Goal: Information Seeking & Learning: Find specific fact

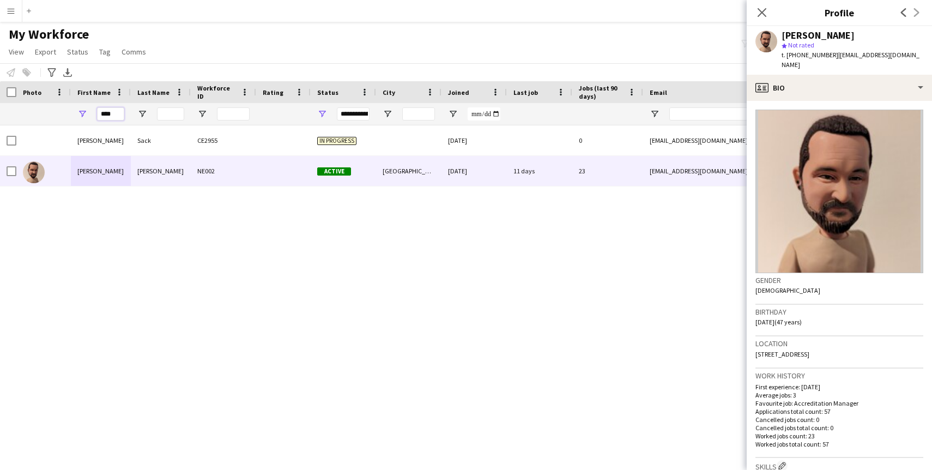
drag, startPoint x: 117, startPoint y: 112, endPoint x: 71, endPoint y: 108, distance: 45.5
click at [71, 108] on div "****" at bounding box center [101, 114] width 60 height 22
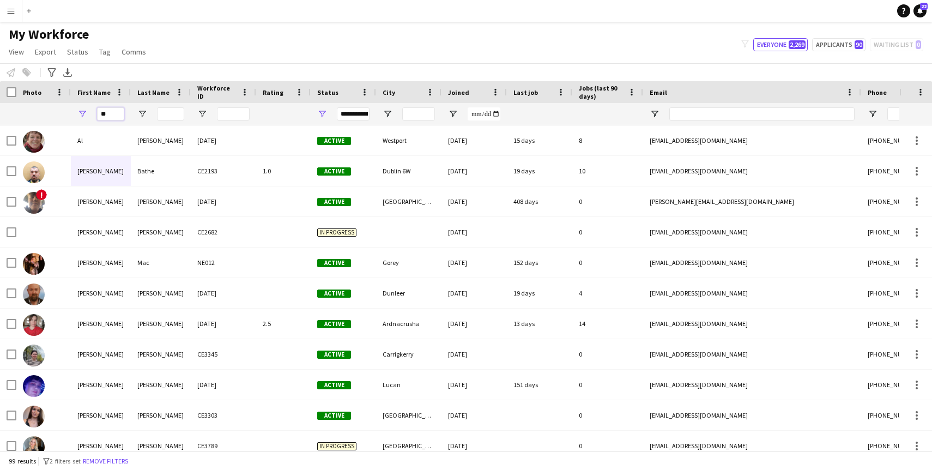
type input "*"
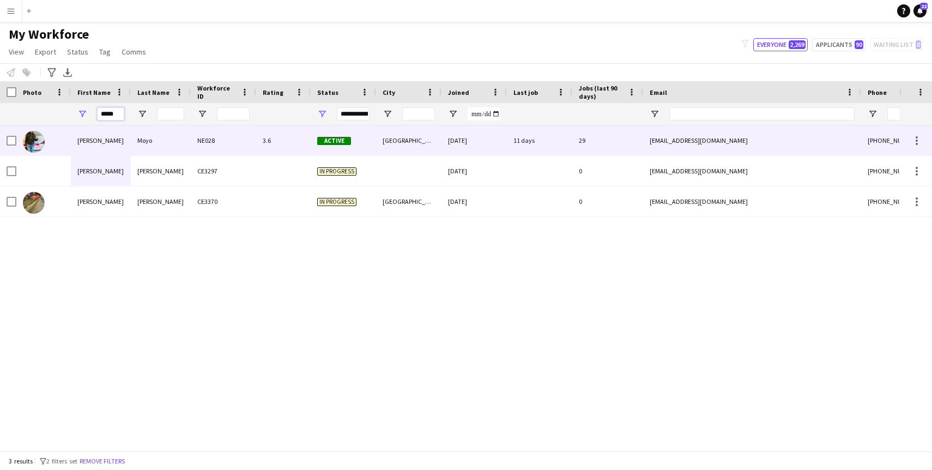
type input "*****"
click at [122, 141] on div "[PERSON_NAME]" at bounding box center [101, 140] width 60 height 30
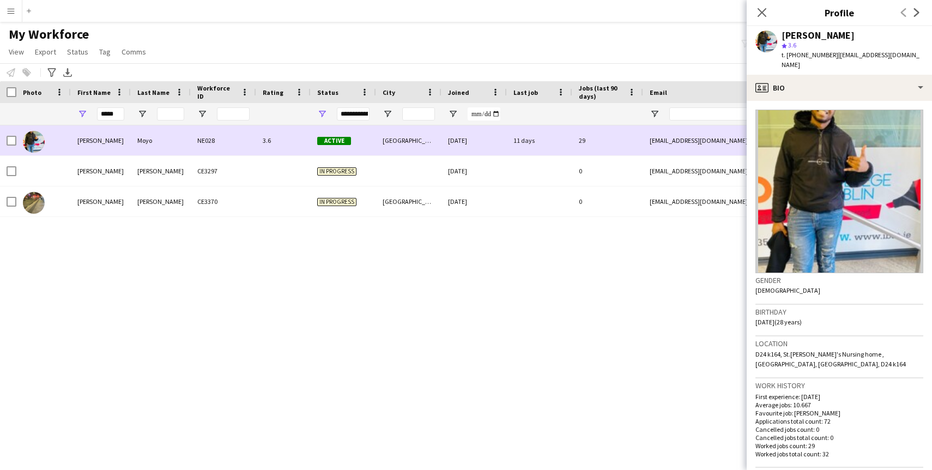
click at [636, 142] on div "29" at bounding box center [607, 140] width 71 height 30
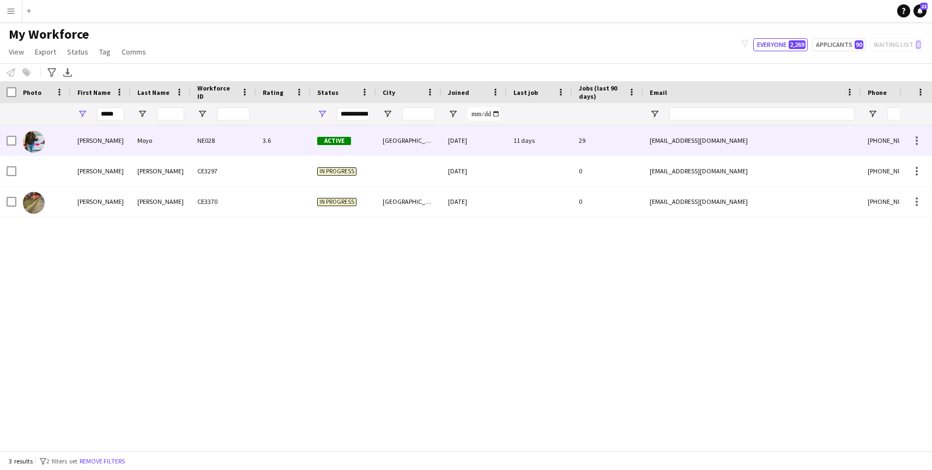
drag, startPoint x: 646, startPoint y: 141, endPoint x: 726, endPoint y: 140, distance: 79.6
click at [726, 141] on div "[EMAIL_ADDRESS][DOMAIN_NAME]" at bounding box center [752, 140] width 218 height 30
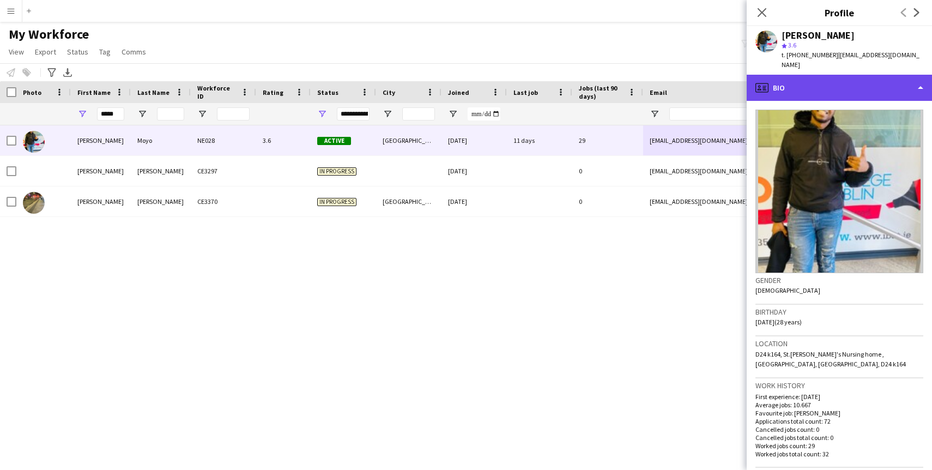
click at [856, 81] on div "profile Bio" at bounding box center [839, 88] width 185 height 26
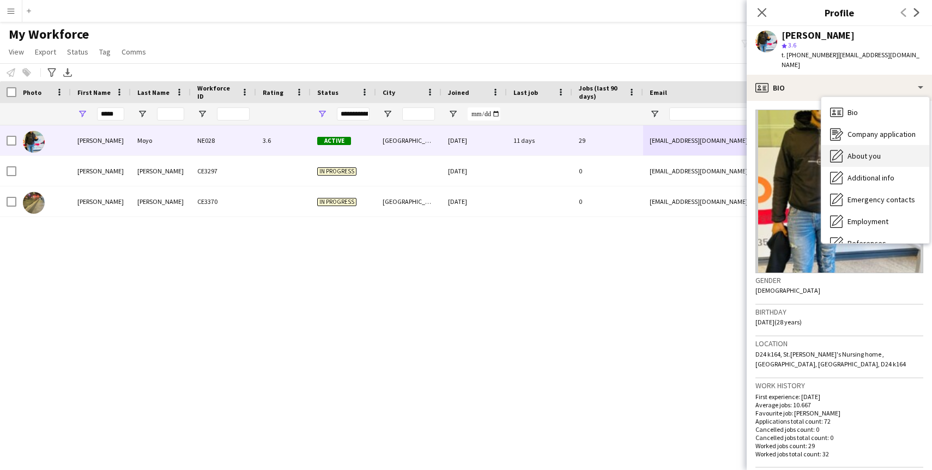
click at [857, 151] on span "About you" at bounding box center [864, 156] width 33 height 10
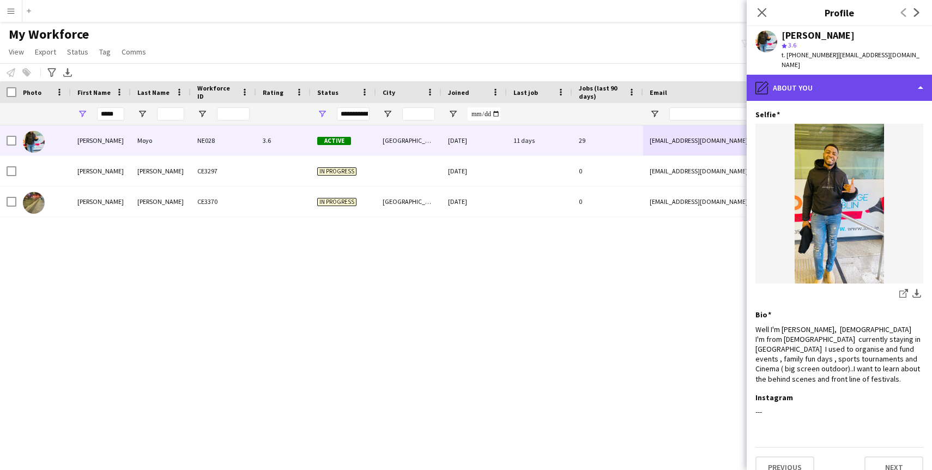
click at [842, 76] on div "pencil4 About you" at bounding box center [839, 88] width 185 height 26
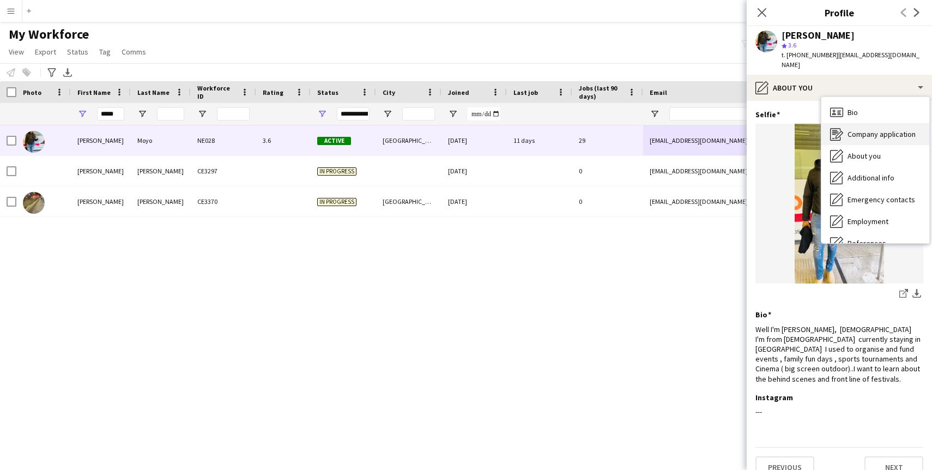
click at [849, 129] on div "Company application Company application" at bounding box center [875, 134] width 108 height 22
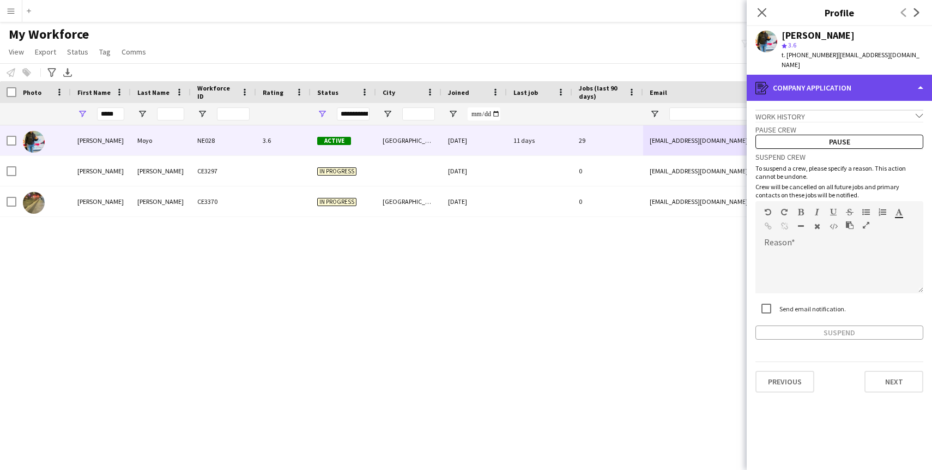
click at [848, 87] on div "register Company application" at bounding box center [839, 88] width 185 height 26
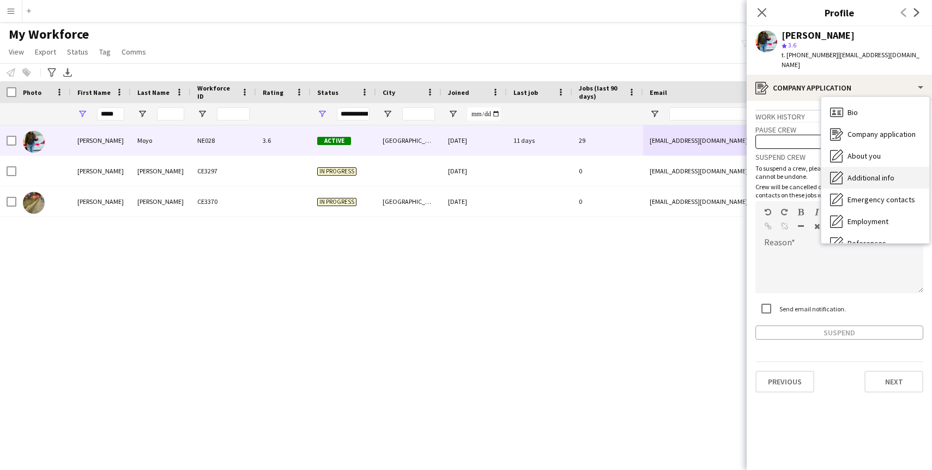
click at [877, 173] on span "Additional info" at bounding box center [871, 178] width 47 height 10
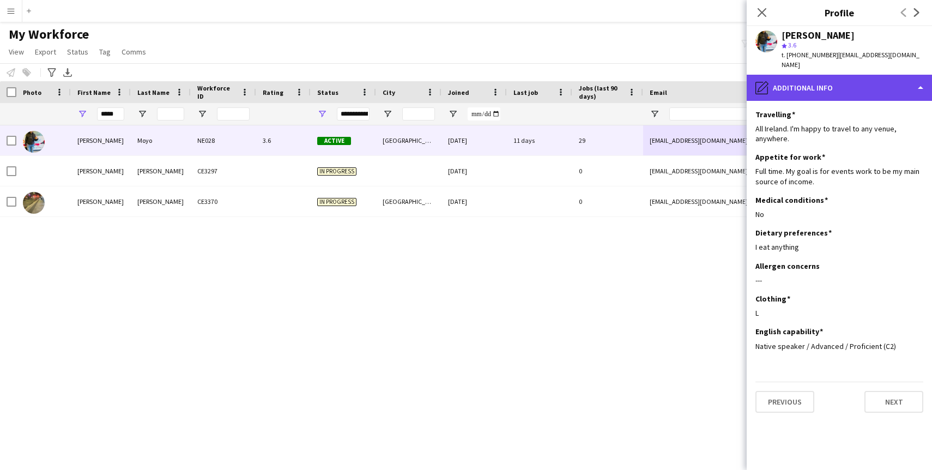
click at [860, 75] on div "pencil4 Additional info" at bounding box center [839, 88] width 185 height 26
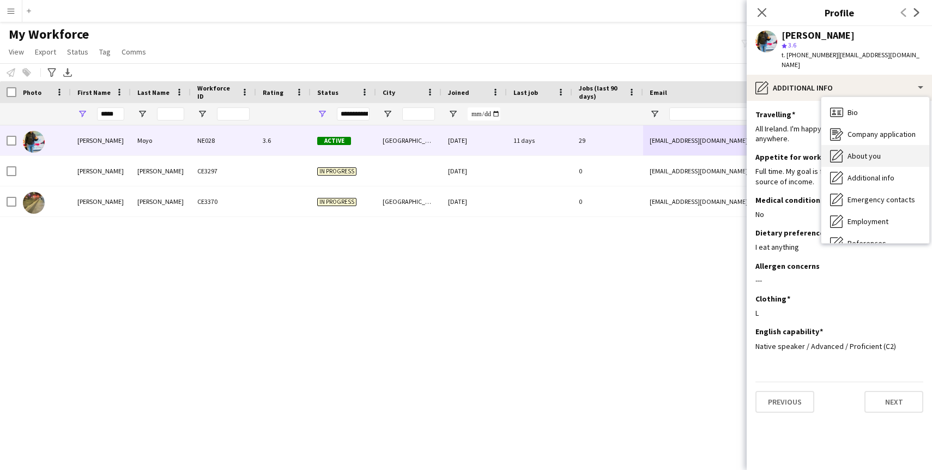
click at [870, 151] on span "About you" at bounding box center [864, 156] width 33 height 10
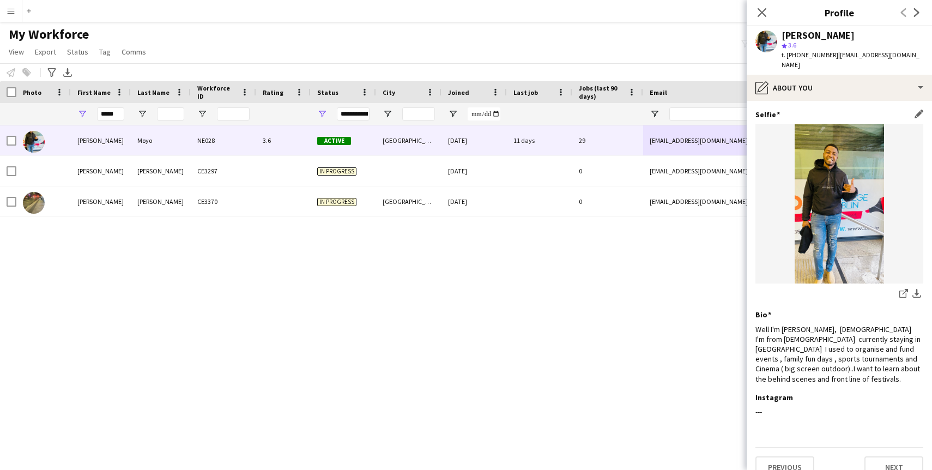
scroll to position [7, 0]
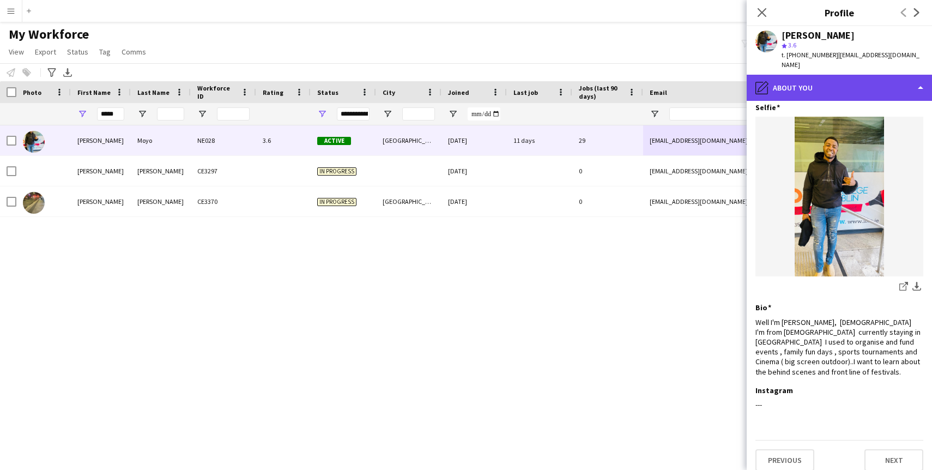
click at [842, 78] on div "pencil4 About you" at bounding box center [839, 88] width 185 height 26
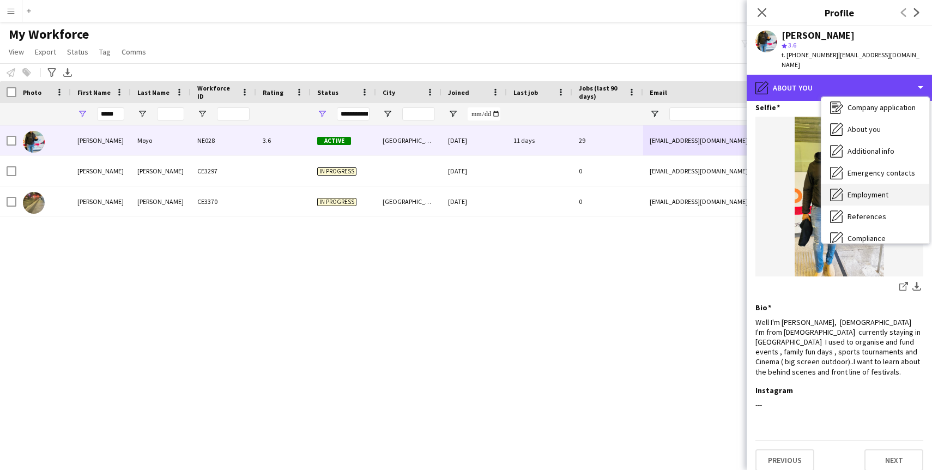
scroll to position [35, 0]
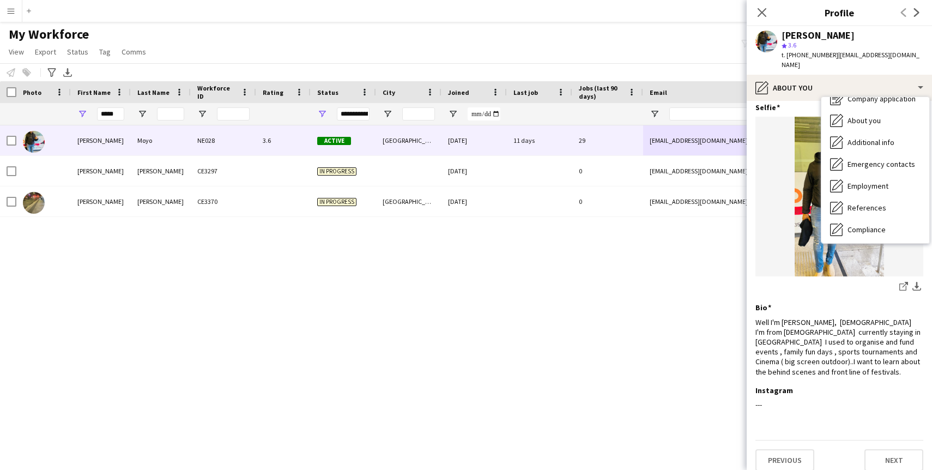
click at [799, 164] on img at bounding box center [839, 197] width 168 height 160
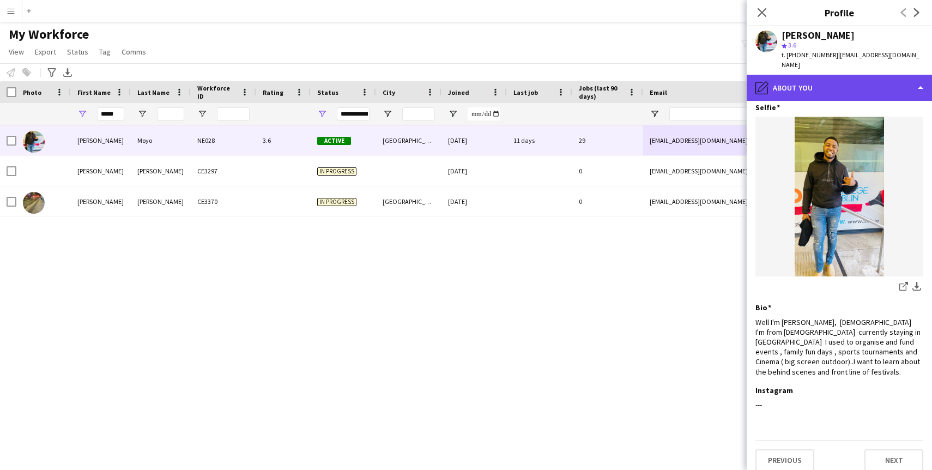
click at [852, 84] on div "pencil4 About you" at bounding box center [839, 88] width 185 height 26
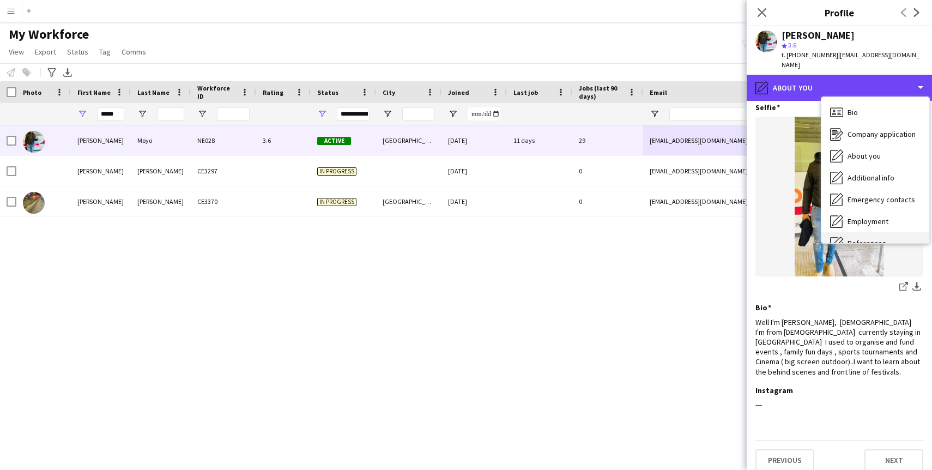
scroll to position [1, 0]
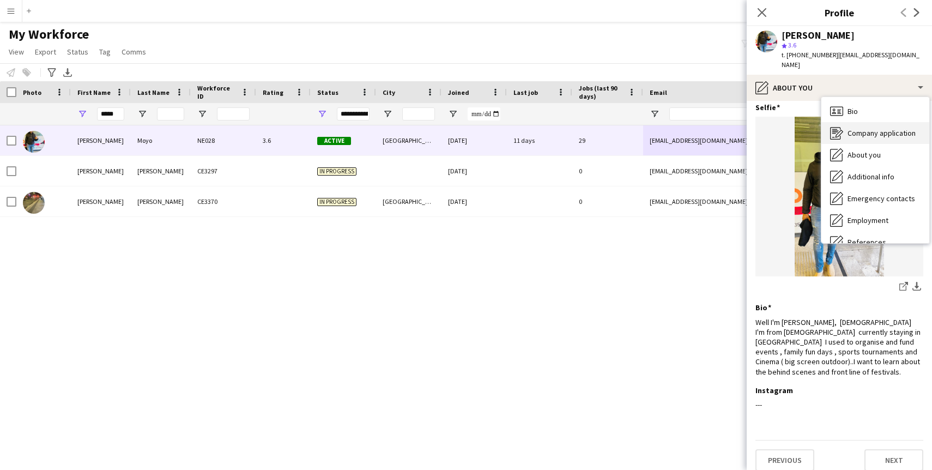
click at [861, 128] on span "Company application" at bounding box center [882, 133] width 68 height 10
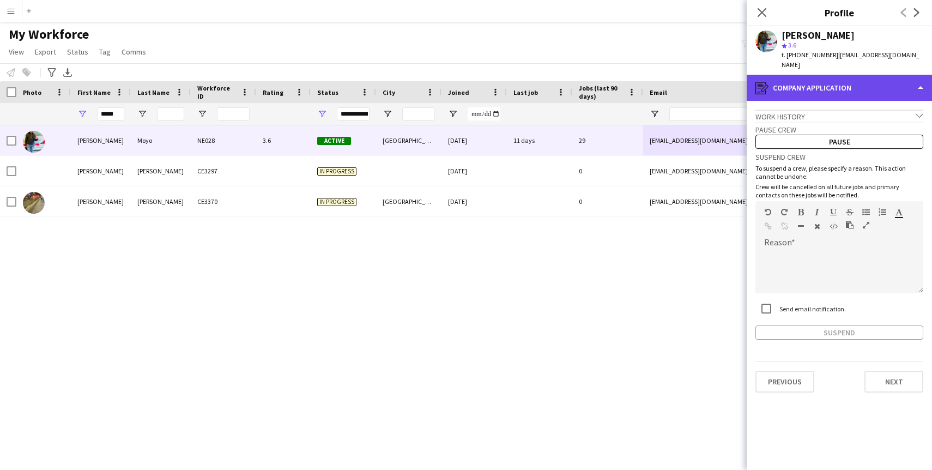
click at [859, 79] on div "register Company application" at bounding box center [839, 88] width 185 height 26
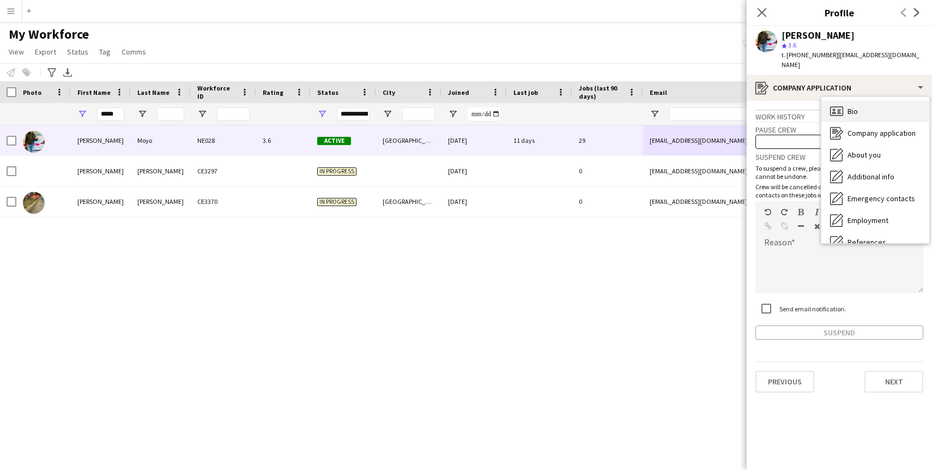
click at [861, 101] on div "Bio Bio" at bounding box center [875, 111] width 108 height 22
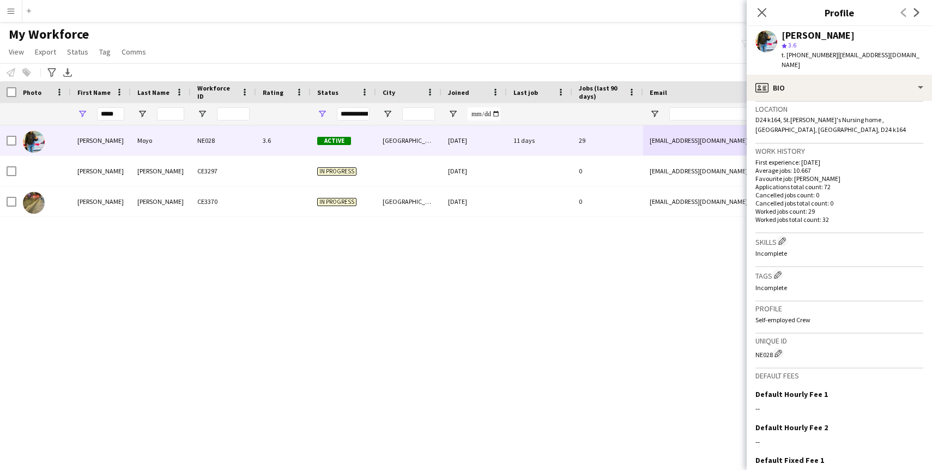
scroll to position [316, 0]
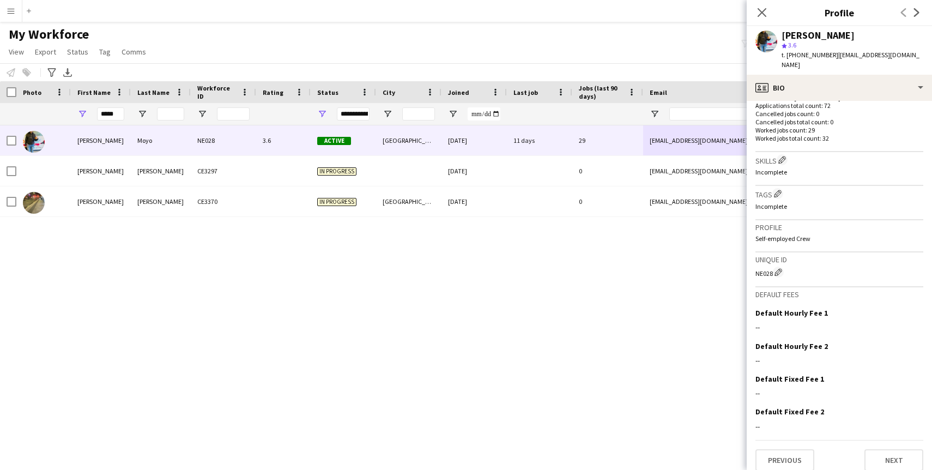
click at [691, 279] on div "[PERSON_NAME] Moyo NE028 3.6 Active [GEOGRAPHIC_DATA] [DATE] 11 days 29 [EMAIL_…" at bounding box center [449, 287] width 899 height 325
click at [770, 5] on div "Close pop-in" at bounding box center [762, 12] width 31 height 25
click at [763, 10] on icon "Close pop-in" at bounding box center [762, 12] width 10 height 10
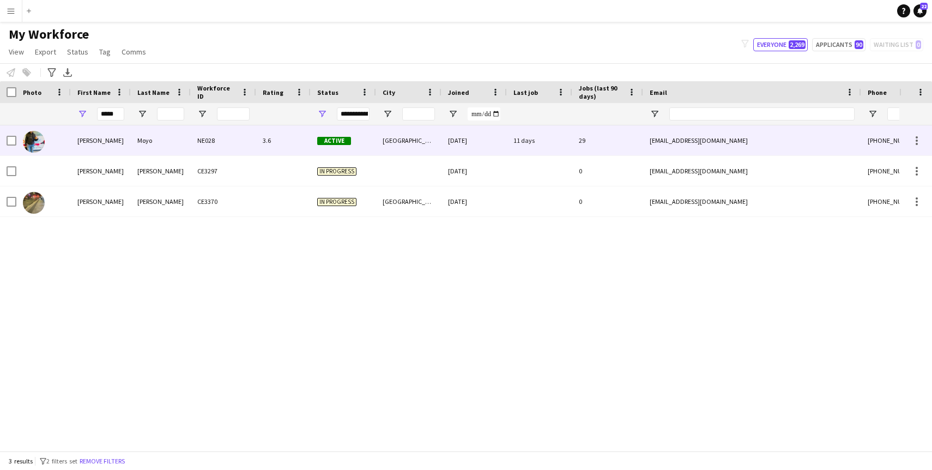
drag, startPoint x: 726, startPoint y: 141, endPoint x: 652, endPoint y: 142, distance: 73.6
click at [652, 142] on div "[EMAIL_ADDRESS][DOMAIN_NAME]" at bounding box center [752, 140] width 218 height 30
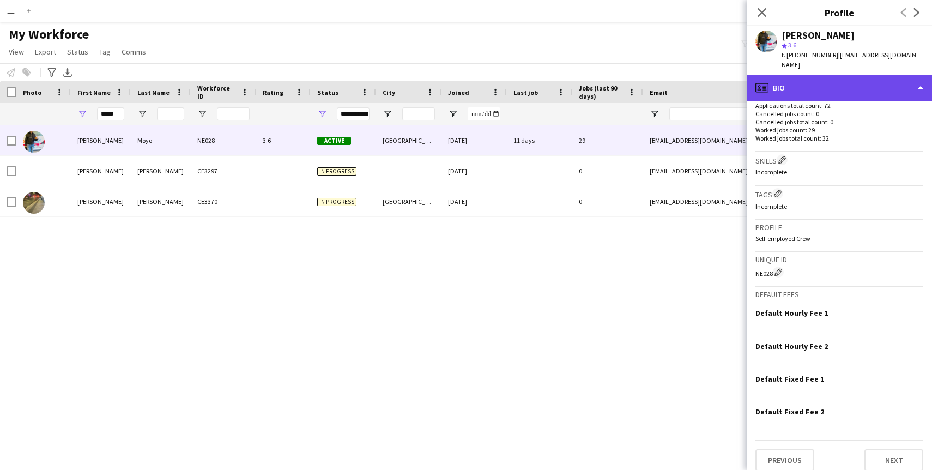
click at [869, 75] on div "profile Bio" at bounding box center [839, 88] width 185 height 26
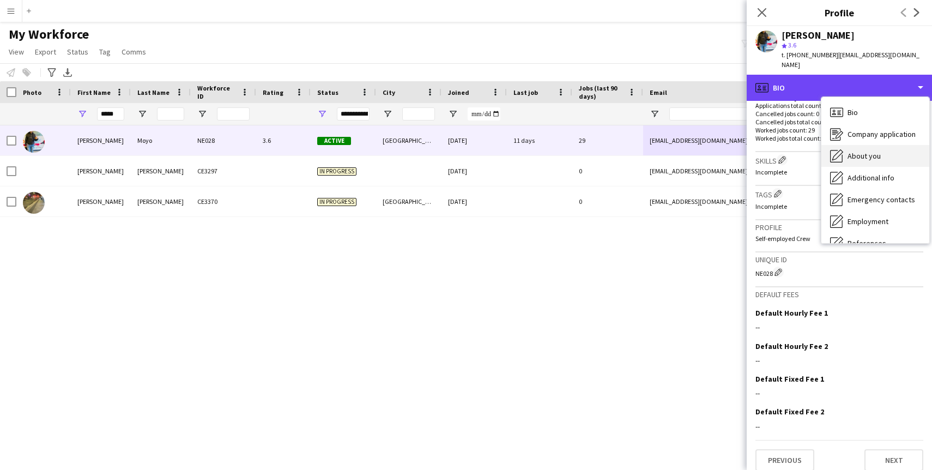
scroll to position [102, 0]
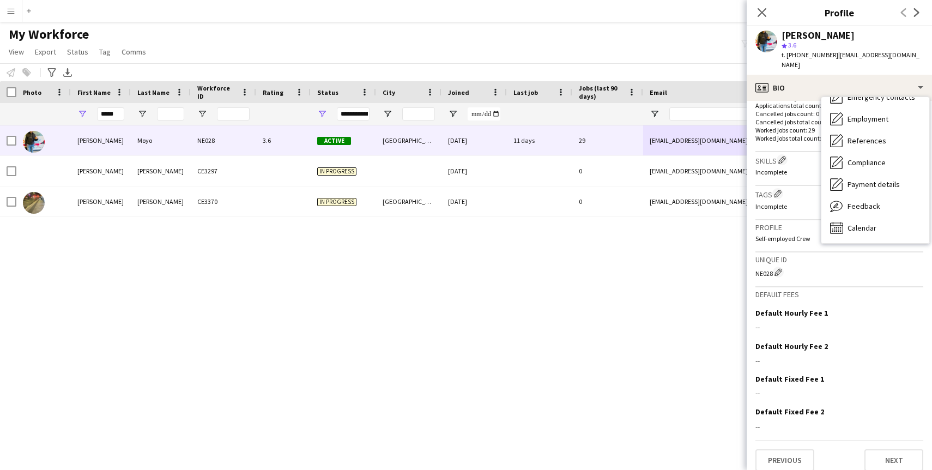
click at [767, 234] on p "Self-employed Crew" at bounding box center [839, 238] width 168 height 8
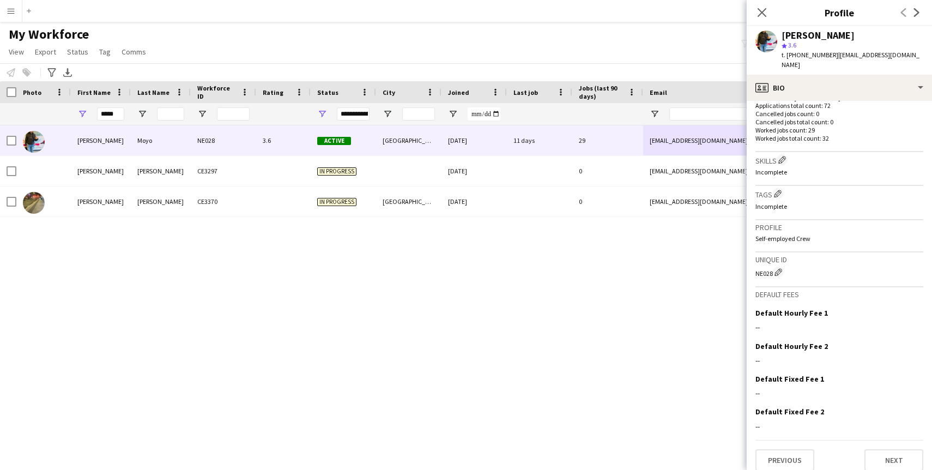
click at [716, 238] on div "[PERSON_NAME] Moyo NE028 3.6 Active [GEOGRAPHIC_DATA] [DATE] 11 days 29 [EMAIL_…" at bounding box center [449, 287] width 899 height 325
click at [717, 243] on div "[PERSON_NAME] Moyo NE028 3.6 Active [GEOGRAPHIC_DATA] [DATE] 11 days 29 [EMAIL_…" at bounding box center [449, 287] width 899 height 325
click at [757, 17] on app-icon "Close pop-in" at bounding box center [762, 13] width 16 height 16
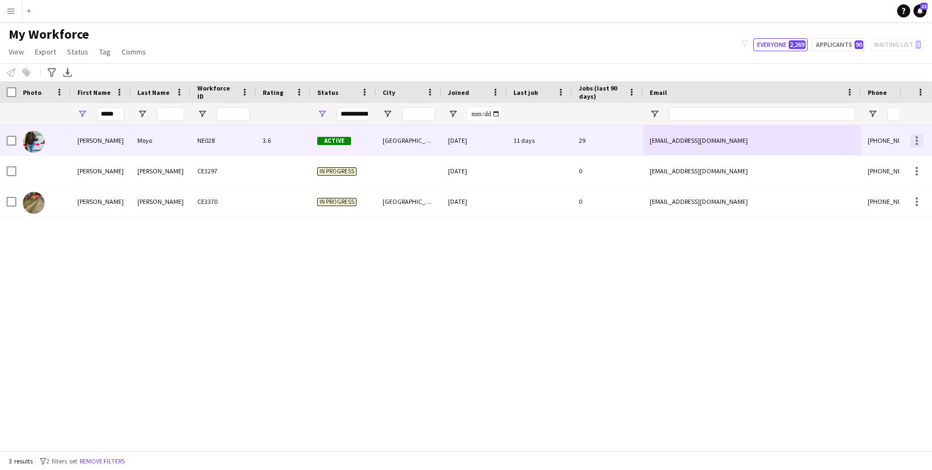
click at [920, 138] on div at bounding box center [916, 140] width 13 height 13
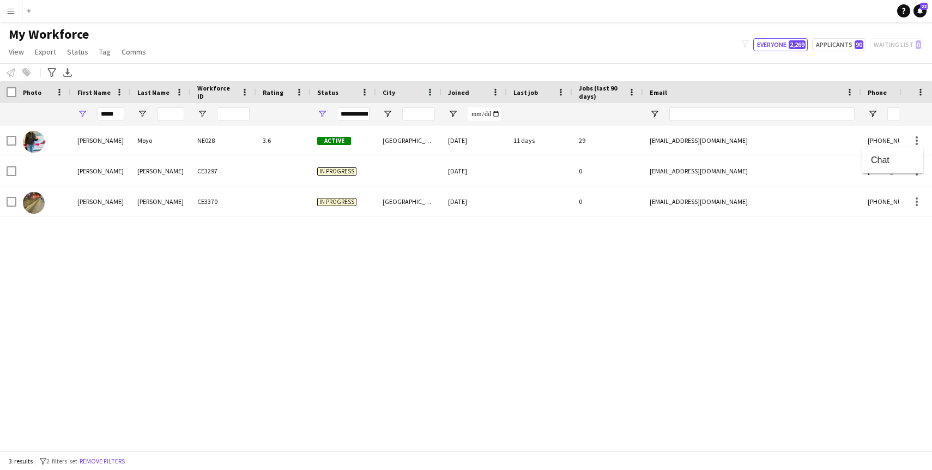
click at [764, 149] on div at bounding box center [466, 235] width 932 height 470
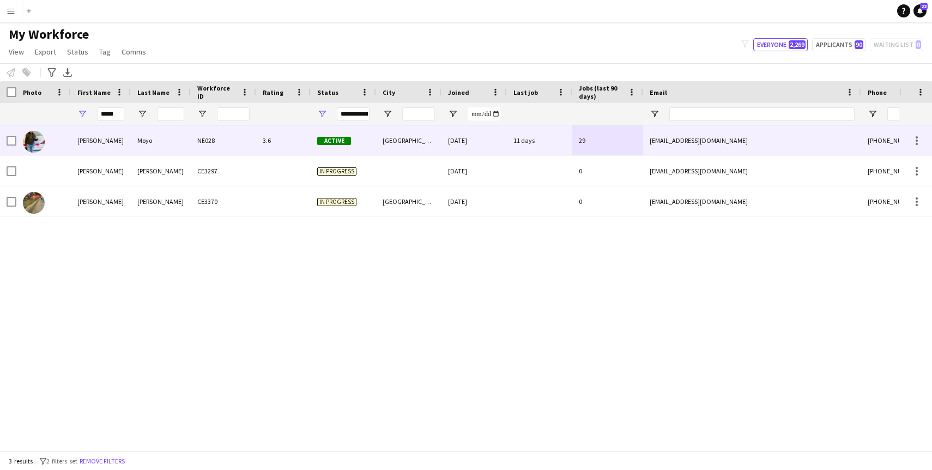
drag, startPoint x: 727, startPoint y: 140, endPoint x: 633, endPoint y: 138, distance: 93.8
click at [633, 138] on div "[PERSON_NAME] Moyo NE028 3.6 Active [GEOGRAPHIC_DATA] [DATE] 11 days 29 [EMAIL_…" at bounding box center [591, 140] width 1182 height 31
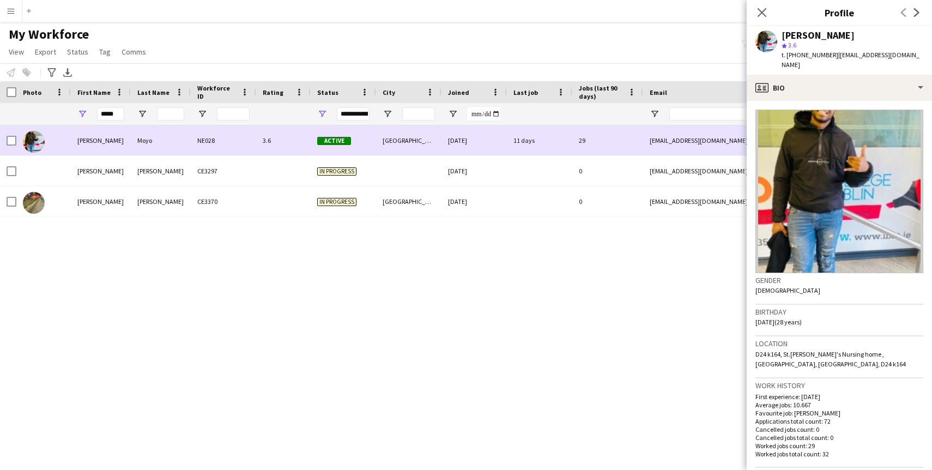
click at [668, 143] on div "[EMAIL_ADDRESS][DOMAIN_NAME]" at bounding box center [752, 140] width 218 height 30
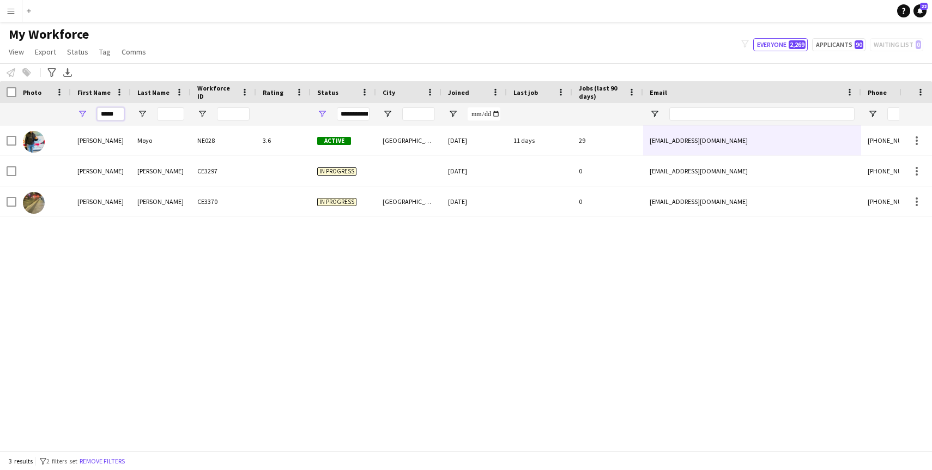
drag, startPoint x: 118, startPoint y: 114, endPoint x: 70, endPoint y: 113, distance: 48.0
click at [71, 113] on div "*****" at bounding box center [101, 114] width 60 height 22
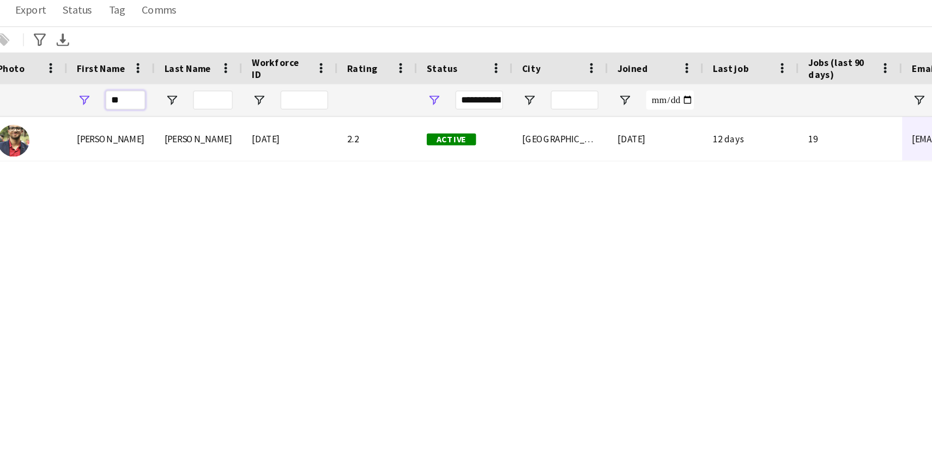
type input "*"
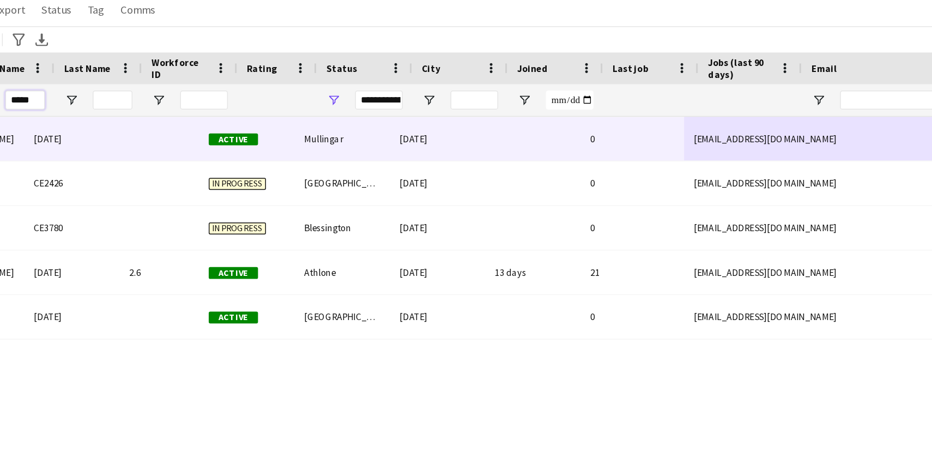
scroll to position [0, 0]
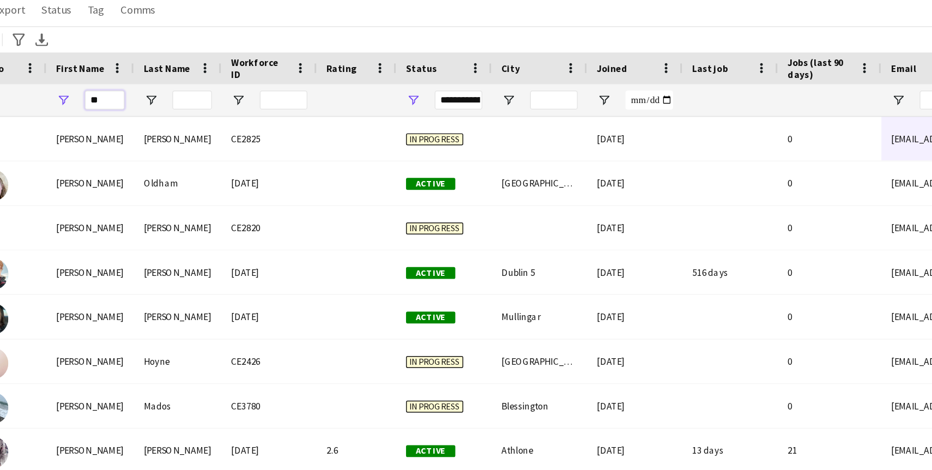
type input "*"
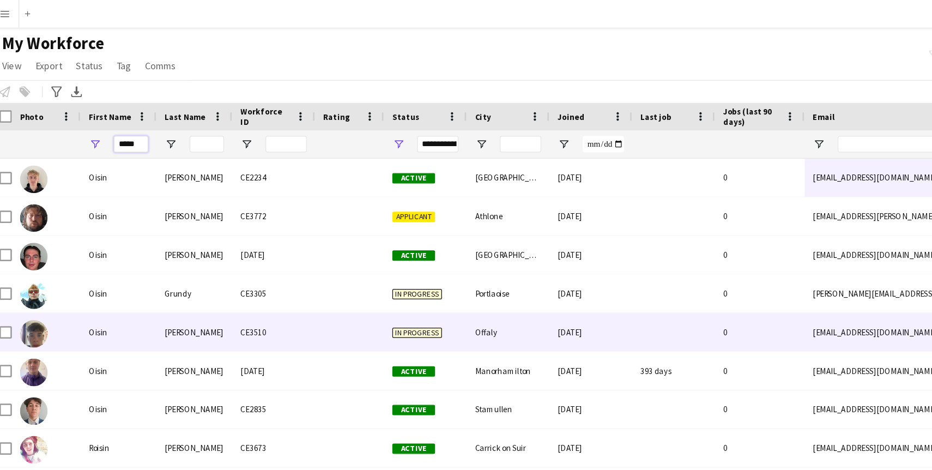
scroll to position [25, 0]
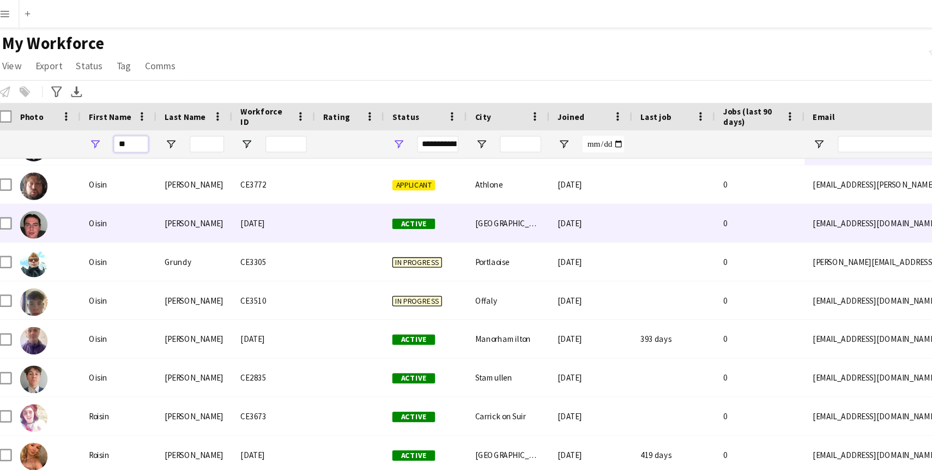
type input "*"
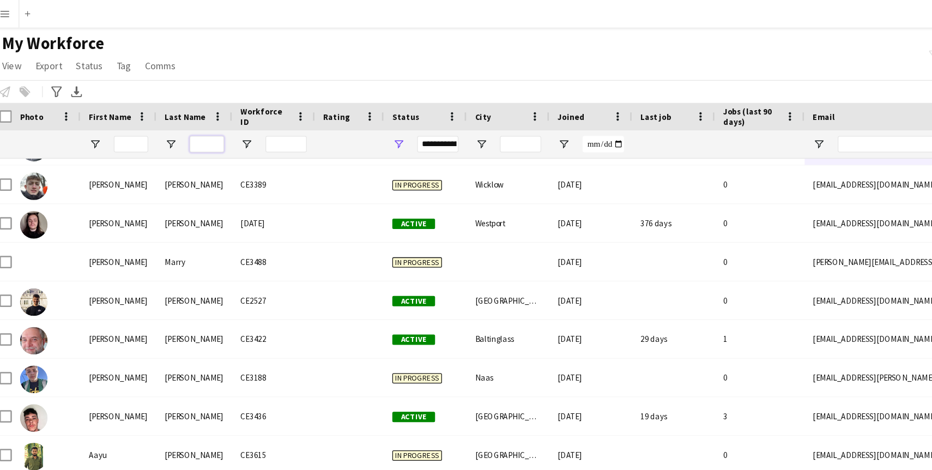
click at [170, 115] on input "Last Name Filter Input" at bounding box center [170, 113] width 27 height 13
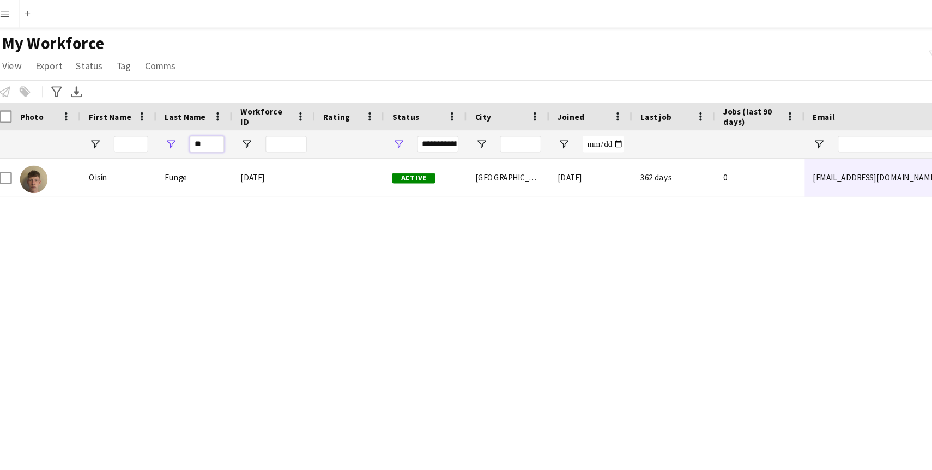
type input "*"
paste input "****"
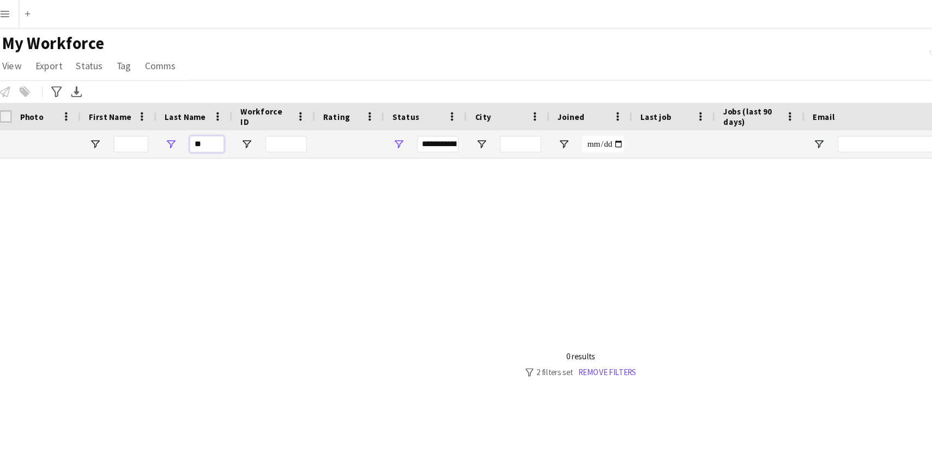
type input "*"
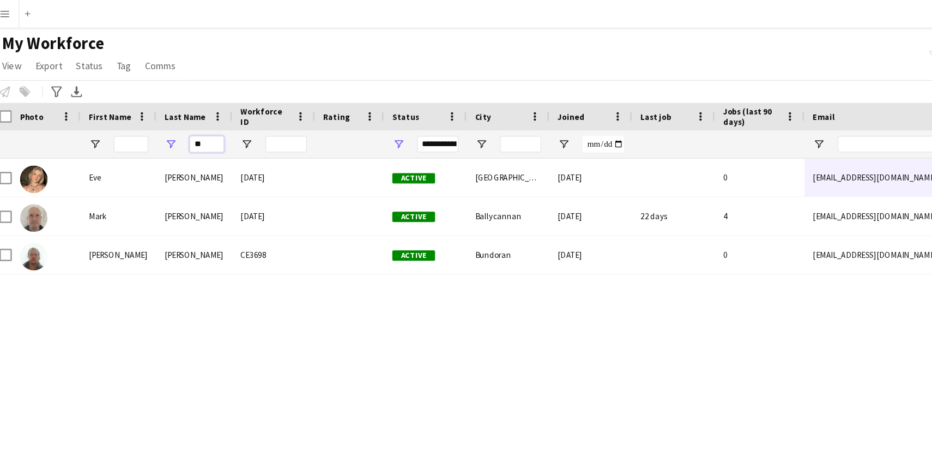
type input "*"
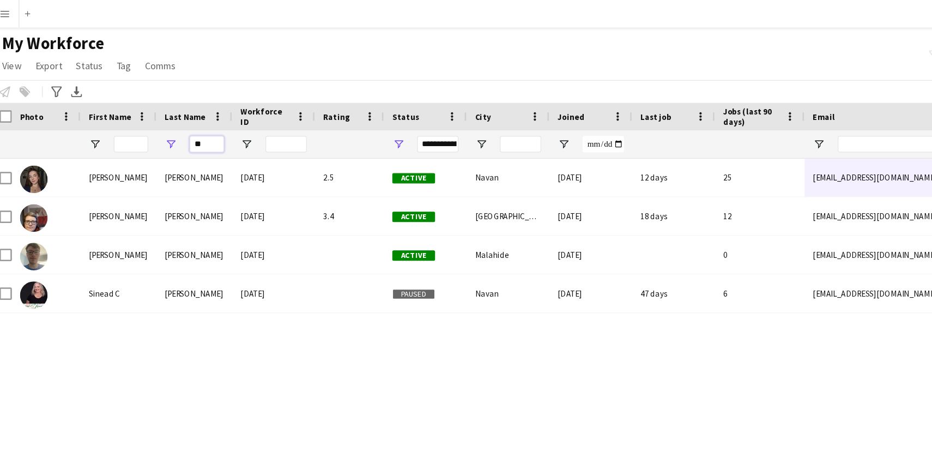
type input "*"
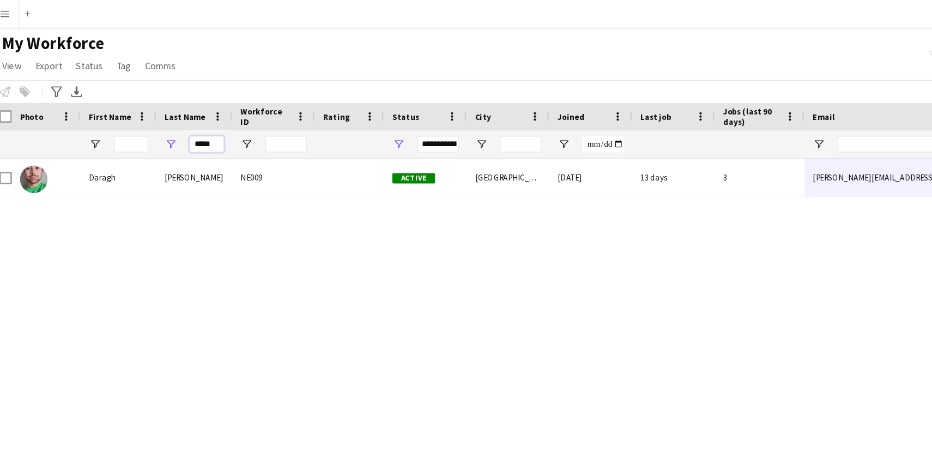
scroll to position [0, 0]
type input "*"
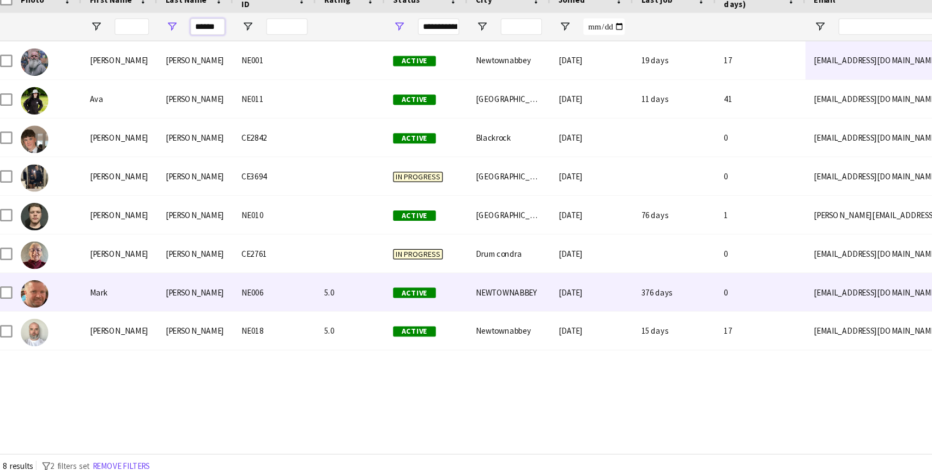
type input "******"
click at [126, 322] on div "Mark" at bounding box center [101, 324] width 60 height 30
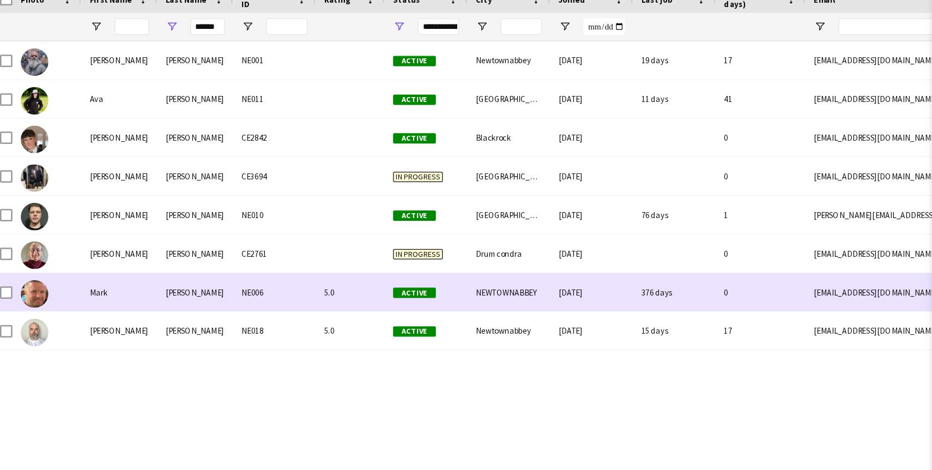
click at [135, 325] on div "[PERSON_NAME]" at bounding box center [161, 324] width 60 height 30
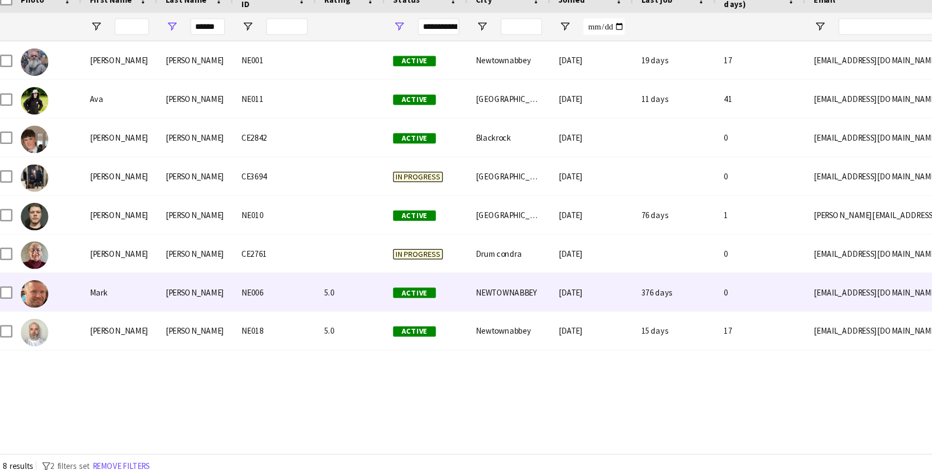
drag, startPoint x: 729, startPoint y: 323, endPoint x: 649, endPoint y: 323, distance: 80.1
click at [649, 324] on div "[EMAIL_ADDRESS][DOMAIN_NAME]" at bounding box center [752, 324] width 218 height 30
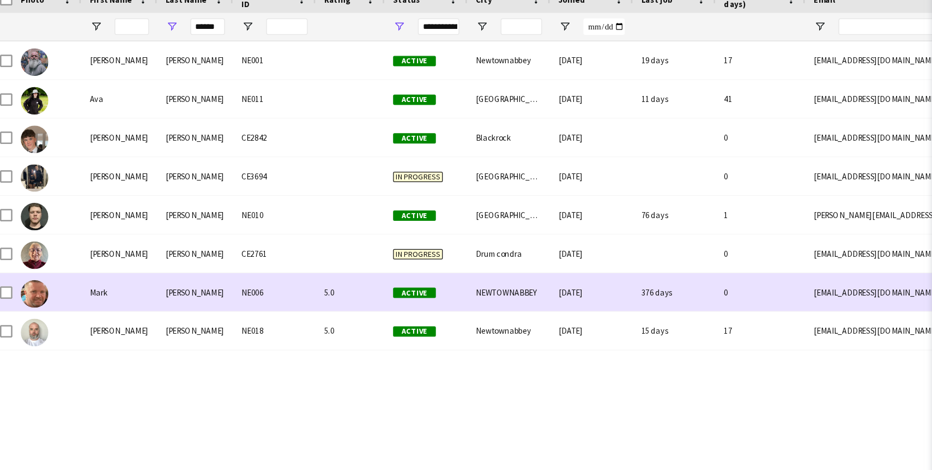
click at [650, 324] on div "[EMAIL_ADDRESS][DOMAIN_NAME]" at bounding box center [752, 324] width 218 height 30
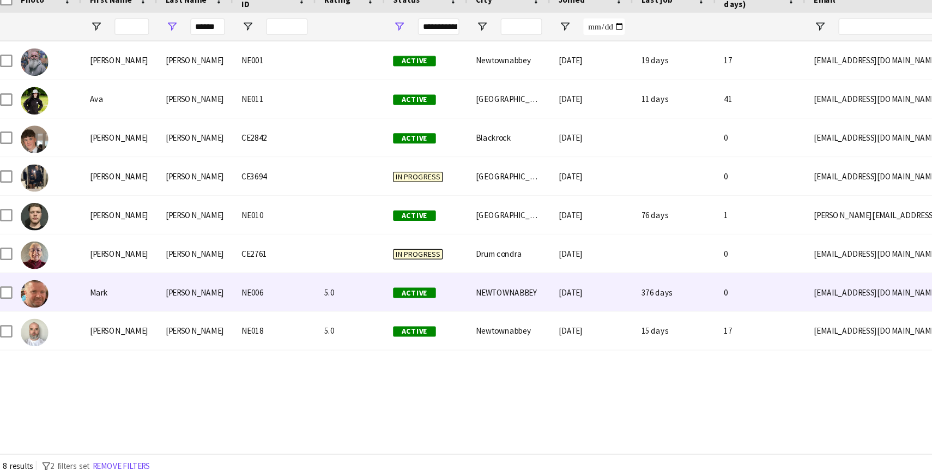
click at [618, 330] on div "0" at bounding box center [607, 324] width 71 height 30
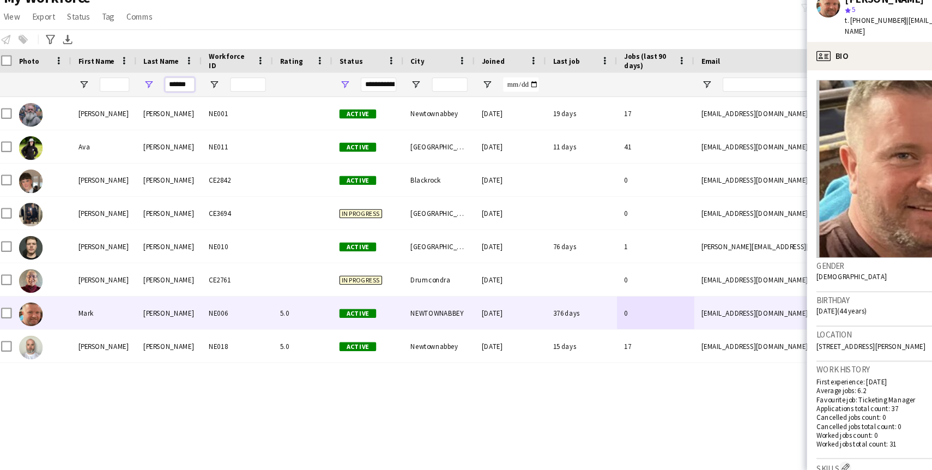
drag, startPoint x: 179, startPoint y: 114, endPoint x: 131, endPoint y: 112, distance: 48.5
click at [131, 113] on div "******" at bounding box center [161, 114] width 60 height 22
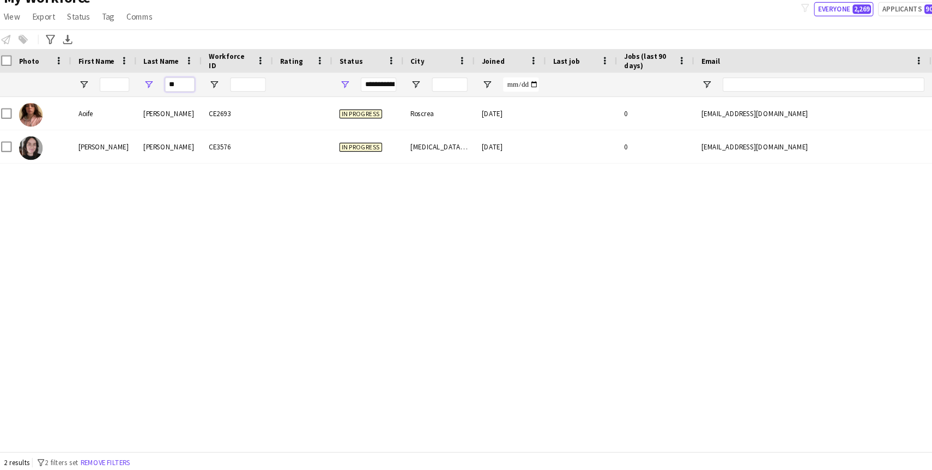
type input "*"
